Goal: Transaction & Acquisition: Purchase product/service

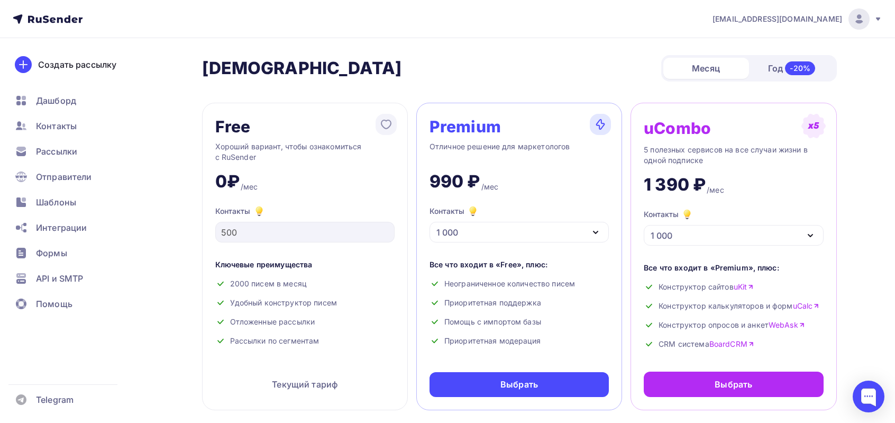
click at [588, 232] on div "1 000" at bounding box center [519, 232] width 179 height 21
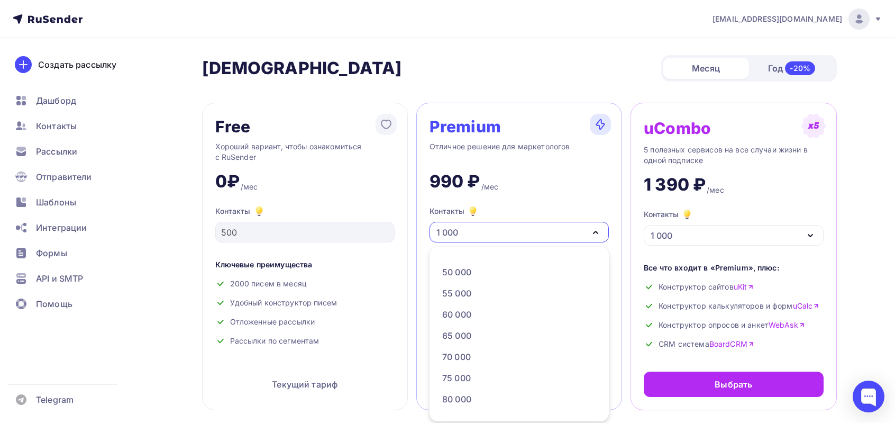
scroll to position [317, 0]
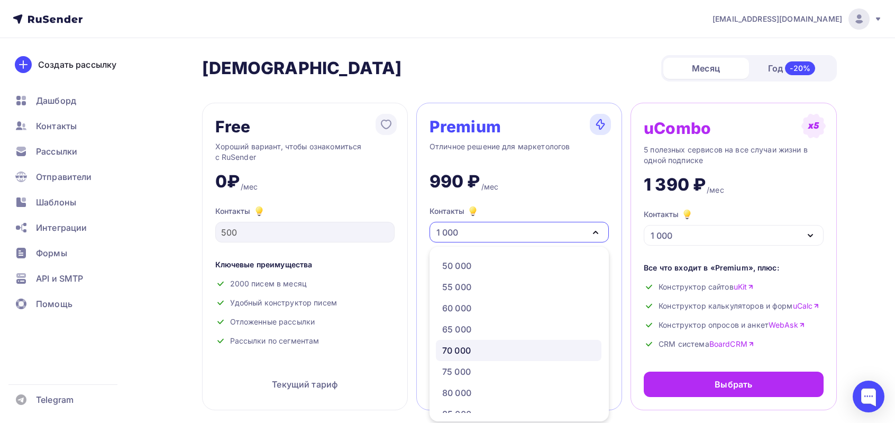
click at [470, 347] on div "70 000" at bounding box center [456, 350] width 29 height 13
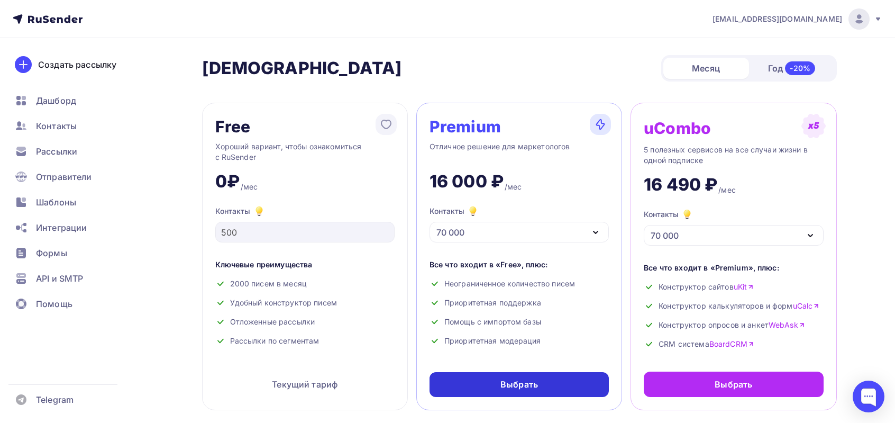
click at [495, 382] on div "Выбрать" at bounding box center [519, 384] width 179 height 25
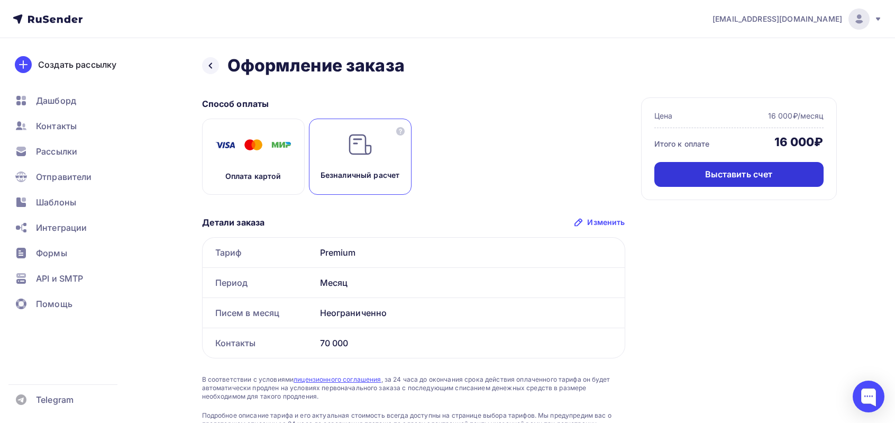
click at [716, 177] on div "Выставить счет" at bounding box center [739, 174] width 68 height 12
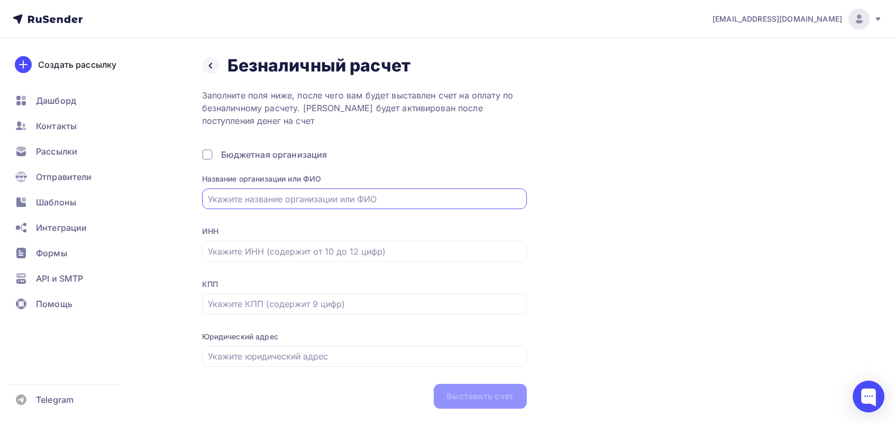
click at [269, 203] on input "text" at bounding box center [364, 199] width 313 height 13
paste input "ООО "КОНКОРД""
type input "ООО "КОНКОРД""
click at [247, 248] on input "text" at bounding box center [364, 251] width 313 height 13
paste input "7842194494"
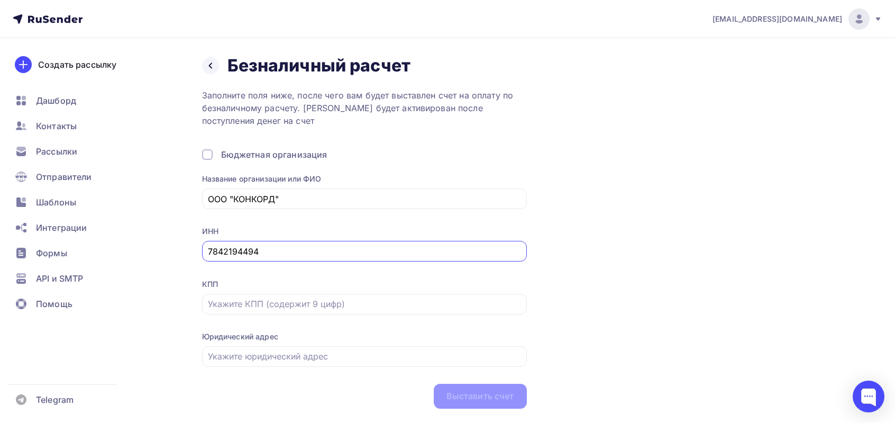
type input "7842194494"
click at [261, 304] on input "text" at bounding box center [364, 303] width 313 height 13
paste input "784201001"
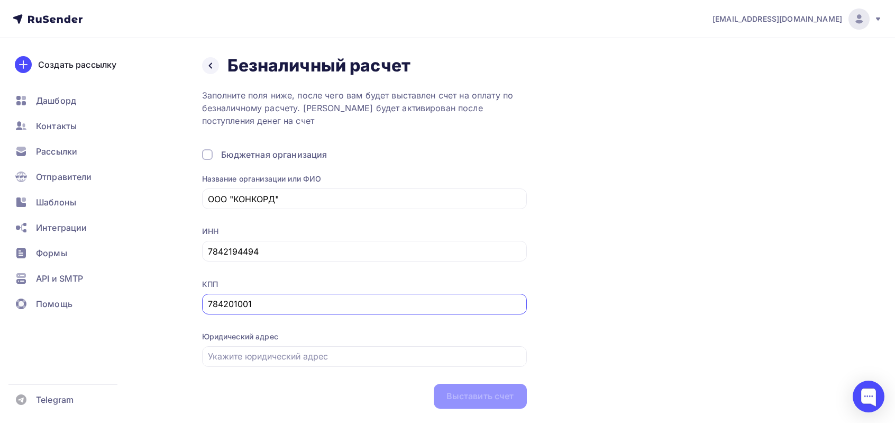
type input "784201001"
click at [267, 364] on div at bounding box center [364, 356] width 325 height 21
click at [362, 359] on input "text" at bounding box center [364, 356] width 313 height 13
paste input "191040, Г.[STREET_ADDRESS] ЛИТЕРА У, ПОМЕЩ. 19-Н, НЕЖИЛЫЕ ПОМЕЩЕНИЯ №3-5"
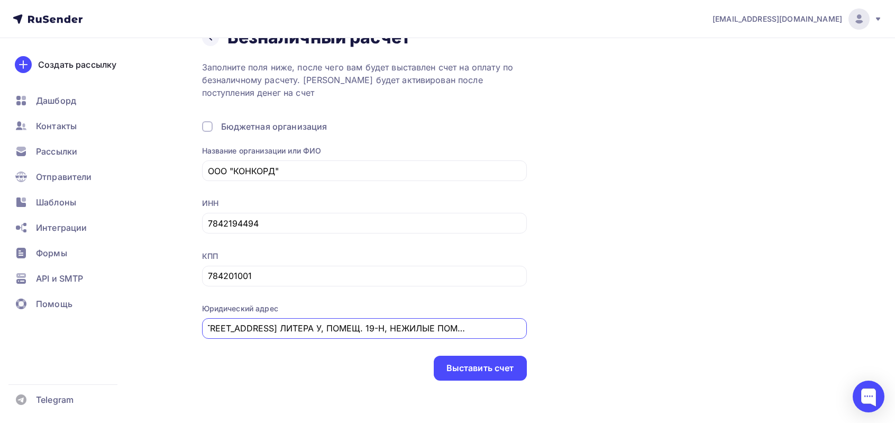
scroll to position [29, 0]
type input "191040, Г.[STREET_ADDRESS] ЛИТЕРА У, ПОМЕЩ. 19-Н, НЕЖИЛЫЕ ПОМЕЩЕНИЯ №3-5"
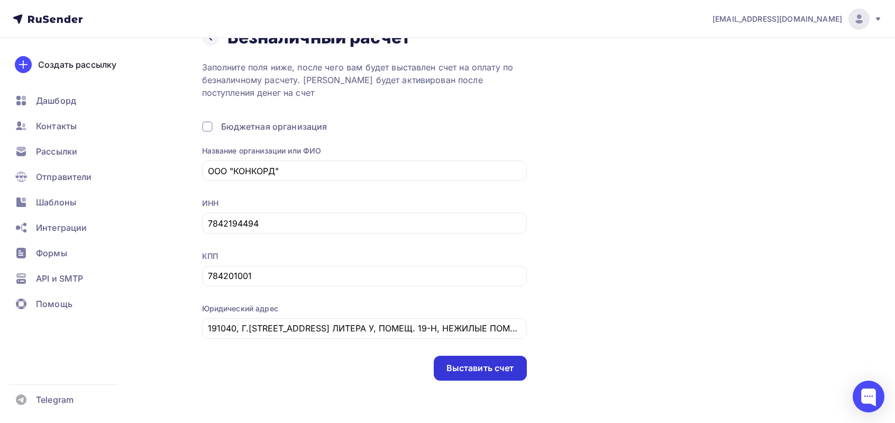
click at [466, 371] on div "Выставить счет" at bounding box center [480, 368] width 68 height 12
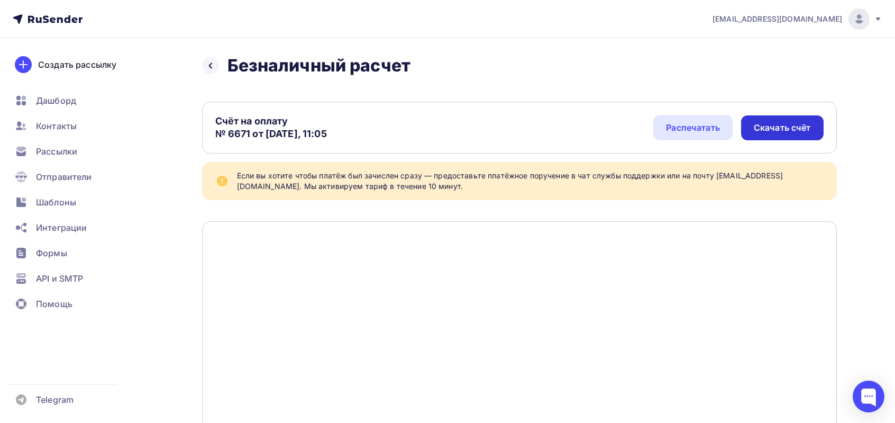
click at [803, 122] on div "Скачать счёт" at bounding box center [782, 128] width 57 height 12
